Goal: Find specific page/section: Find specific page/section

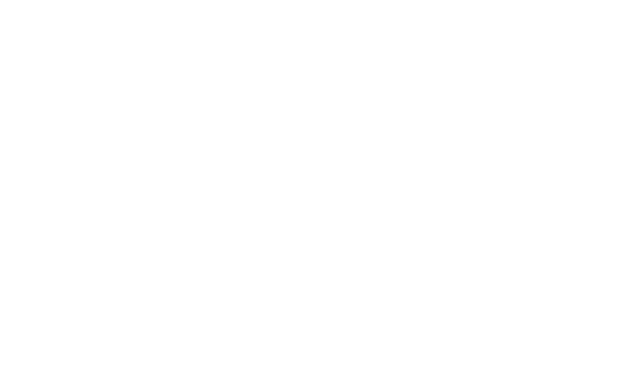
select select "Song"
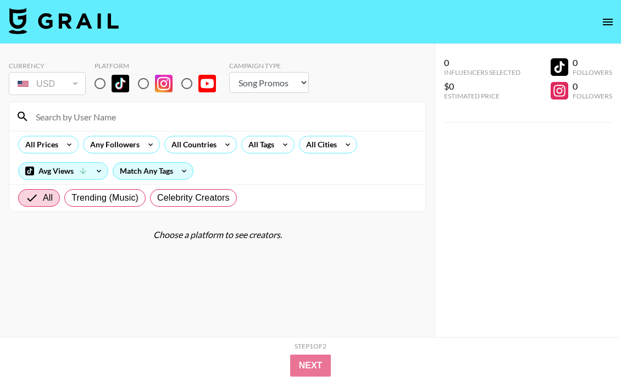
click at [100, 84] on input "radio" at bounding box center [100, 83] width 23 height 23
radio input "true"
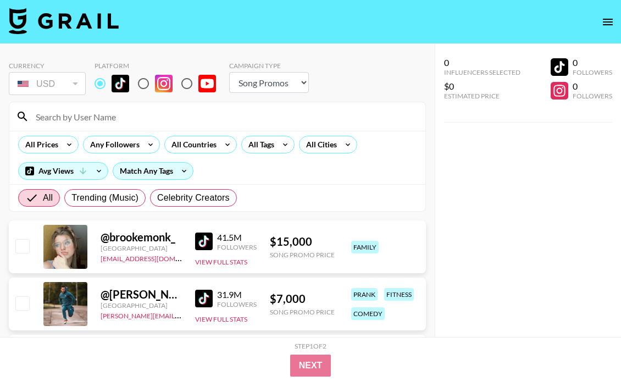
click at [101, 119] on input at bounding box center [224, 117] width 390 height 18
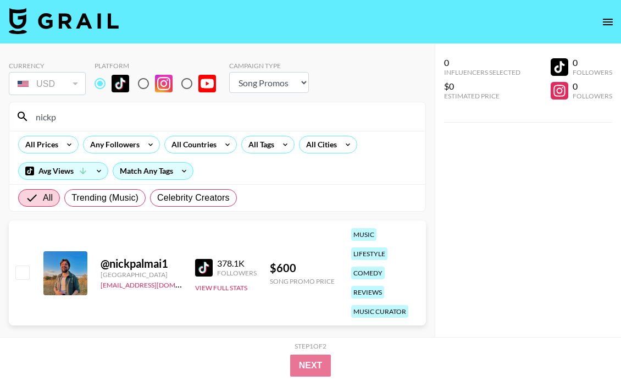
drag, startPoint x: 143, startPoint y: 118, endPoint x: -10, endPoint y: 109, distance: 153.1
click at [0, 109] on html "Currency USD USD ​ Platform Campaign Type Choose Type... Song Promos Brand Prom…" at bounding box center [310, 212] width 621 height 425
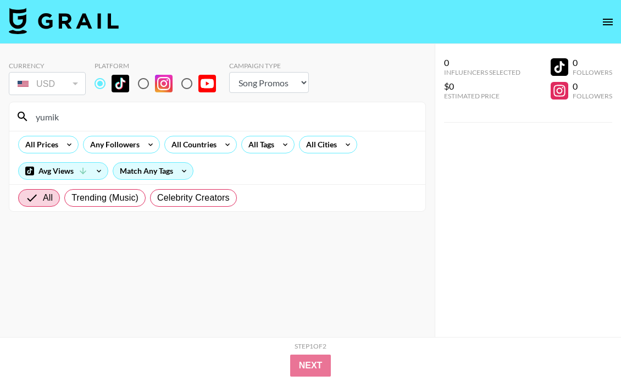
drag, startPoint x: 108, startPoint y: 111, endPoint x: -10, endPoint y: 104, distance: 118.4
click at [0, 104] on html "Currency USD USD ​ Platform Campaign Type Choose Type... Song Promos Brand Prom…" at bounding box center [310, 212] width 621 height 425
drag, startPoint x: 76, startPoint y: 118, endPoint x: -10, endPoint y: 117, distance: 86.3
click at [0, 117] on html "Currency USD USD ​ Platform Campaign Type Choose Type... Song Promos Brand Prom…" at bounding box center [310, 212] width 621 height 425
paste input "[URL][DOMAIN_NAME]"
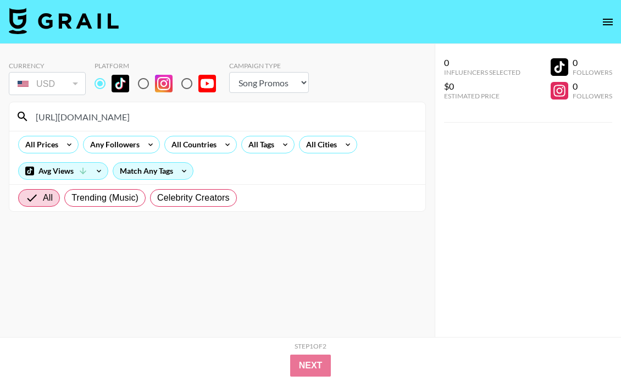
drag, startPoint x: 212, startPoint y: 117, endPoint x: 60, endPoint y: 93, distance: 153.6
click at [60, 93] on section "Currency USD USD ​ Platform Campaign Type Choose Type... Song Promos Brand Prom…" at bounding box center [217, 132] width 417 height 159
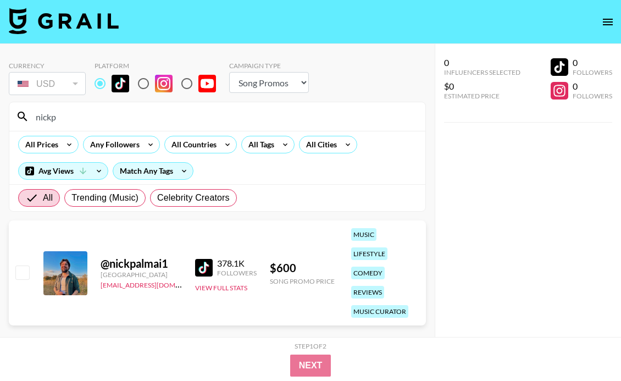
type input "nickp"
